Goal: Information Seeking & Learning: Learn about a topic

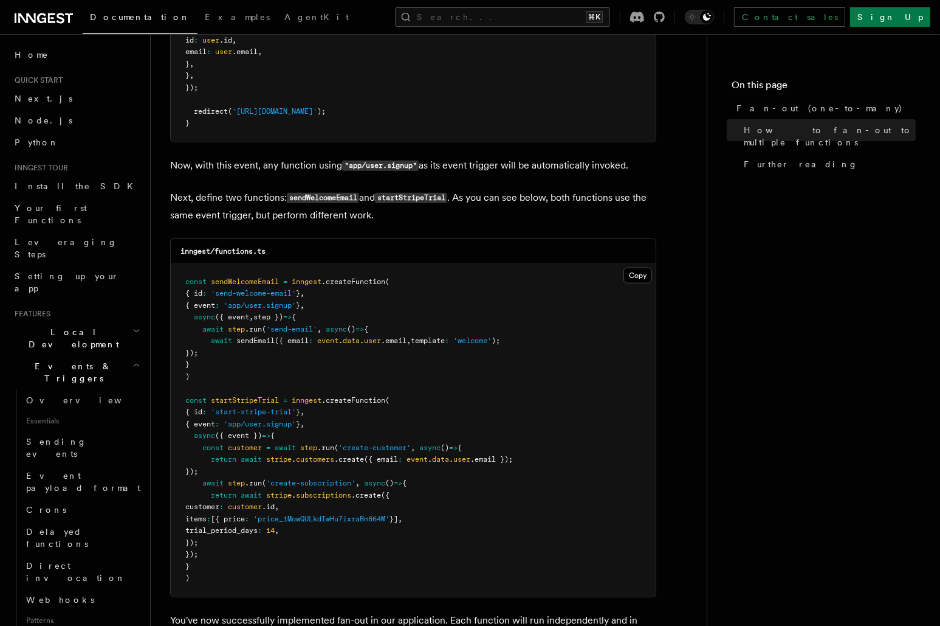
scroll to position [990, 0]
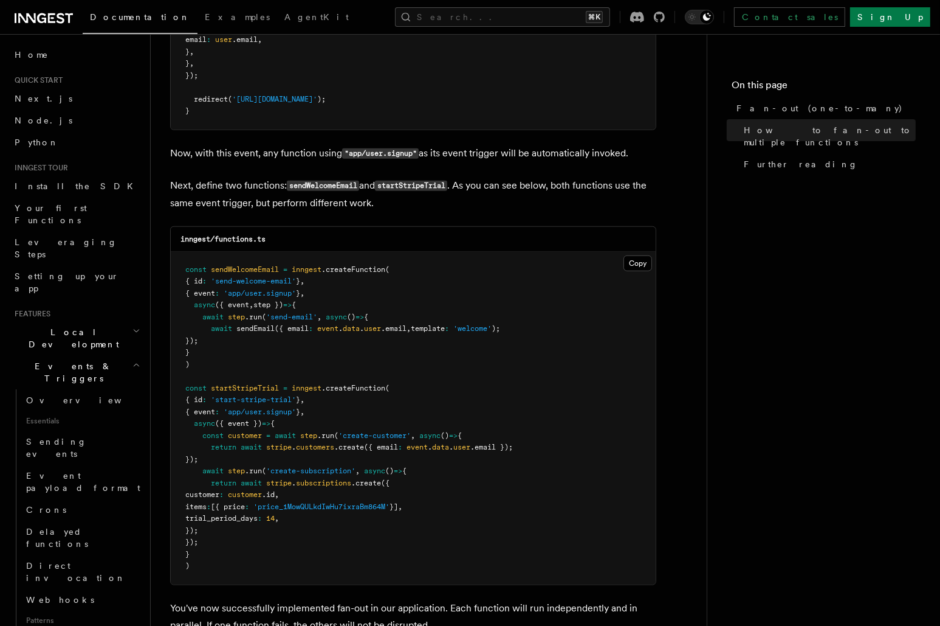
click at [174, 440] on pre "const sendWelcomeEmail = inngest .createFunction ( { id : 'send-welcome-email' …" at bounding box center [413, 418] width 485 height 333
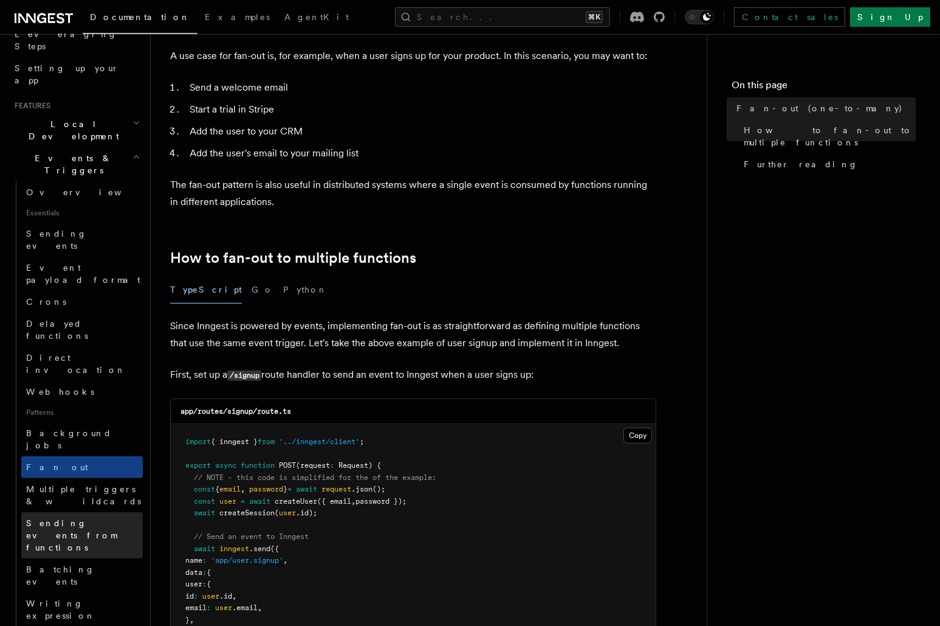
scroll to position [263, 0]
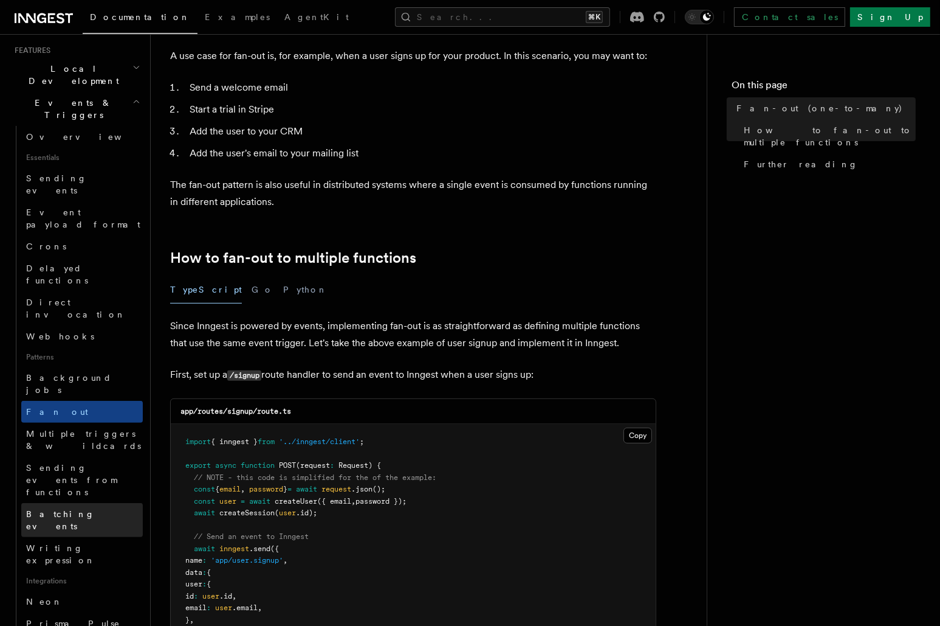
click at [86, 503] on link "Batching events" at bounding box center [82, 520] width 122 height 34
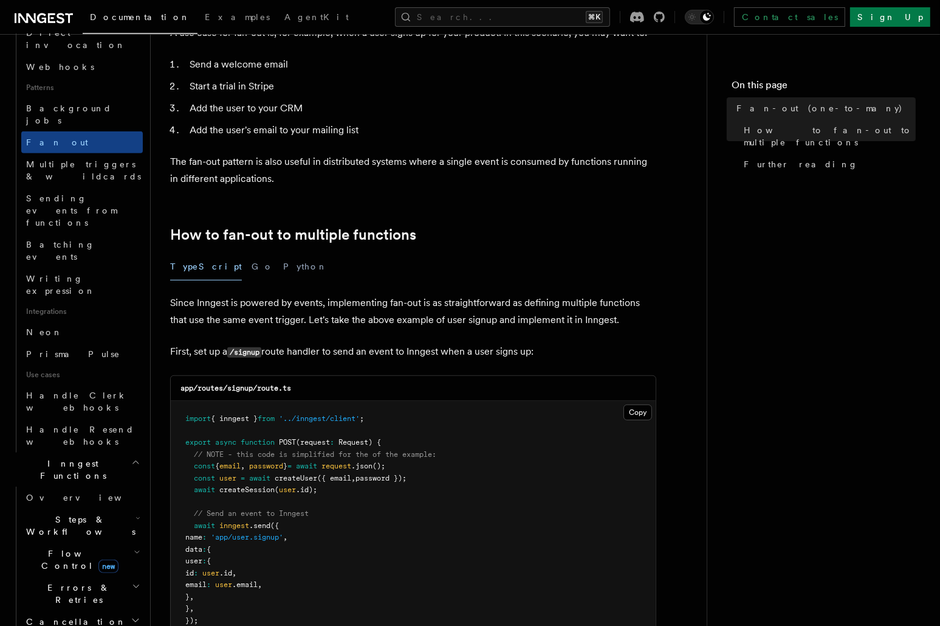
scroll to position [567, 0]
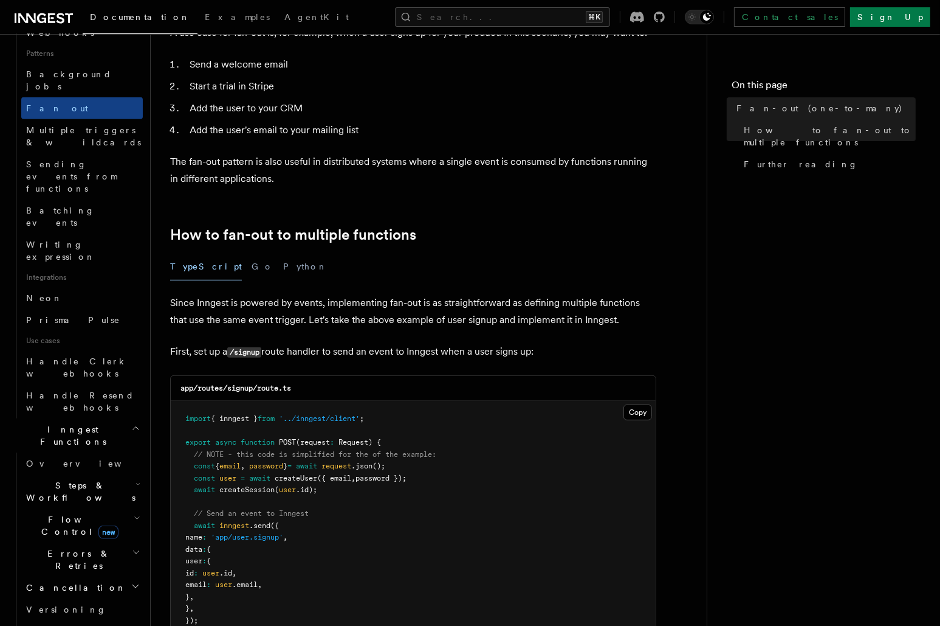
click at [98, 525] on span "new" at bounding box center [108, 531] width 20 height 13
click at [83, 479] on span "Steps & Workflows" at bounding box center [78, 491] width 114 height 24
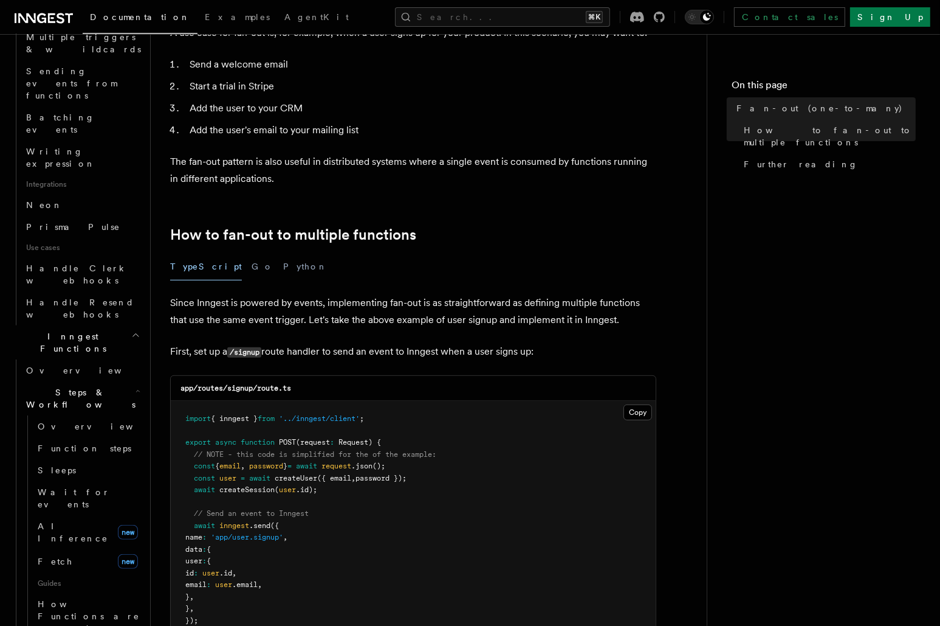
scroll to position [700, 0]
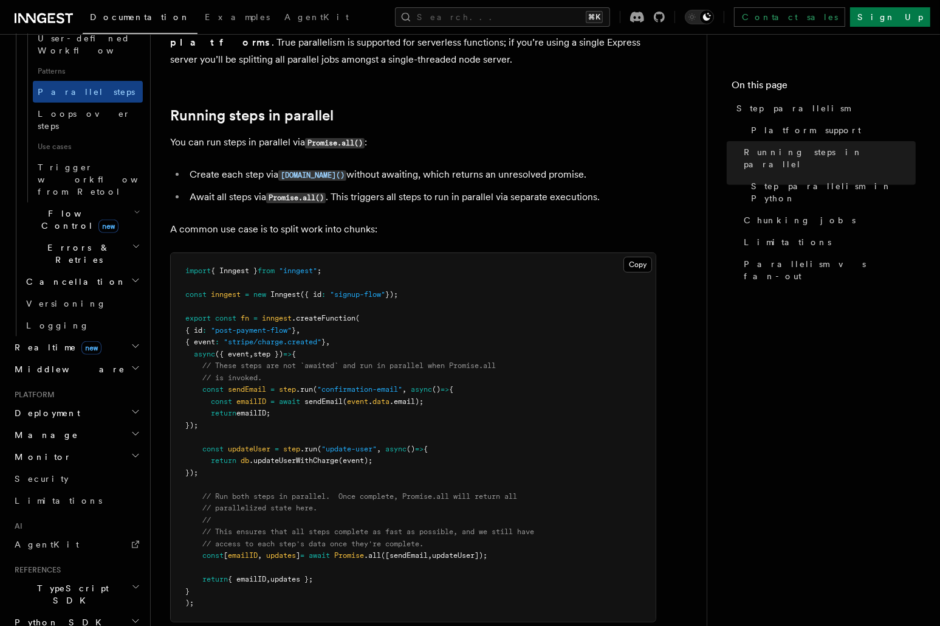
scroll to position [177, 0]
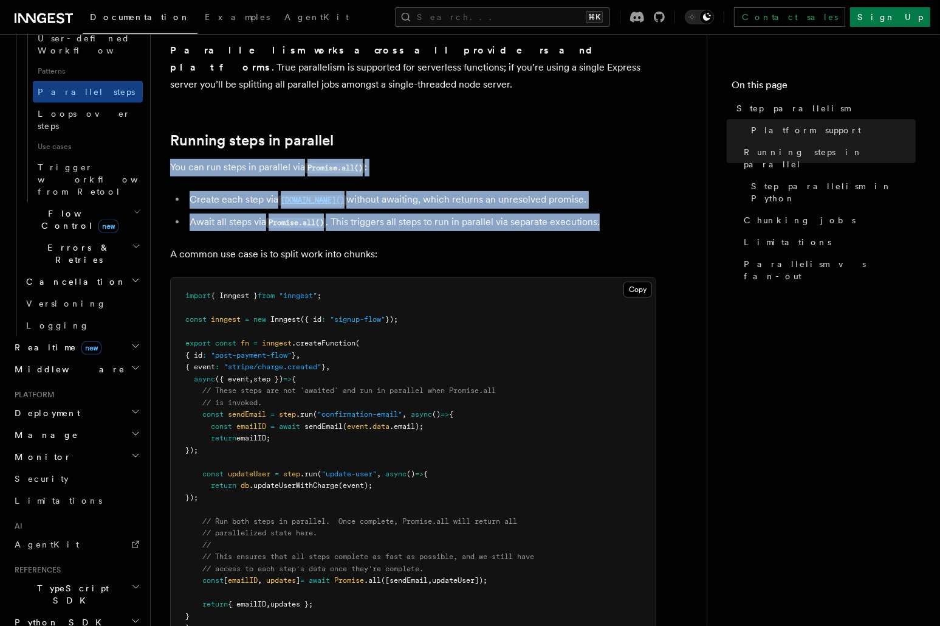
drag, startPoint x: 636, startPoint y: 210, endPoint x: 167, endPoint y: 151, distance: 473.0
copy article "You can run steps in parallel via Promise.all() : Create each step via [DOMAIN_…"
